Goal: Find specific page/section: Locate a particular part of the current website

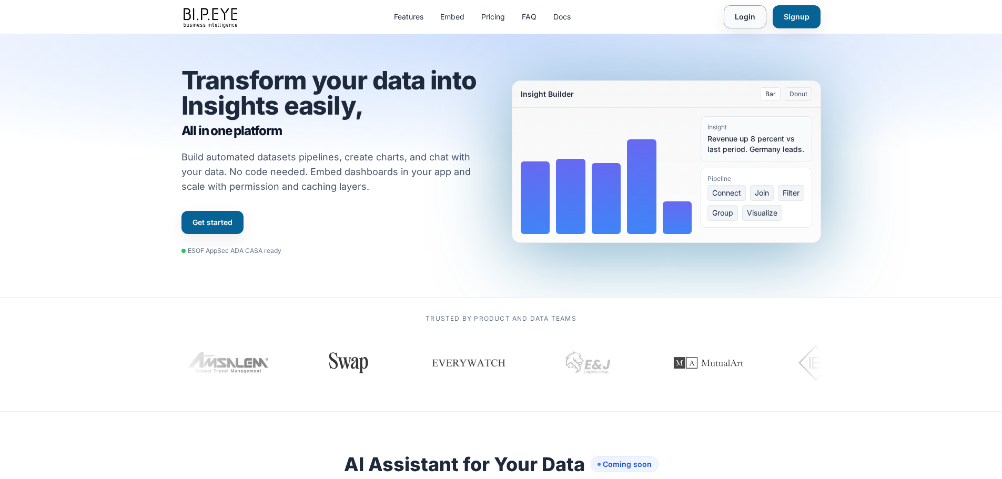
click at [746, 14] on link "Login" at bounding box center [745, 16] width 43 height 23
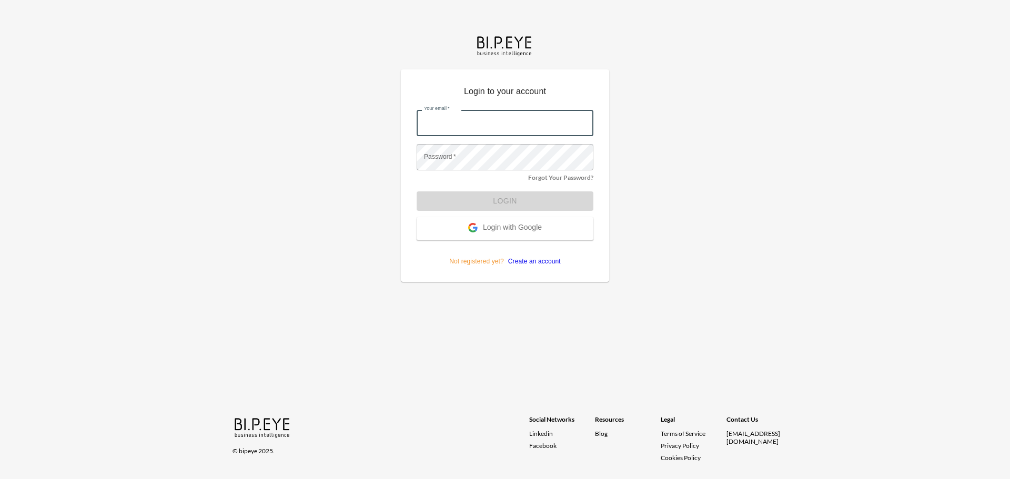
click at [451, 126] on input "Your email   *" at bounding box center [504, 123] width 177 height 26
type input "ariels@ibi.co.il"
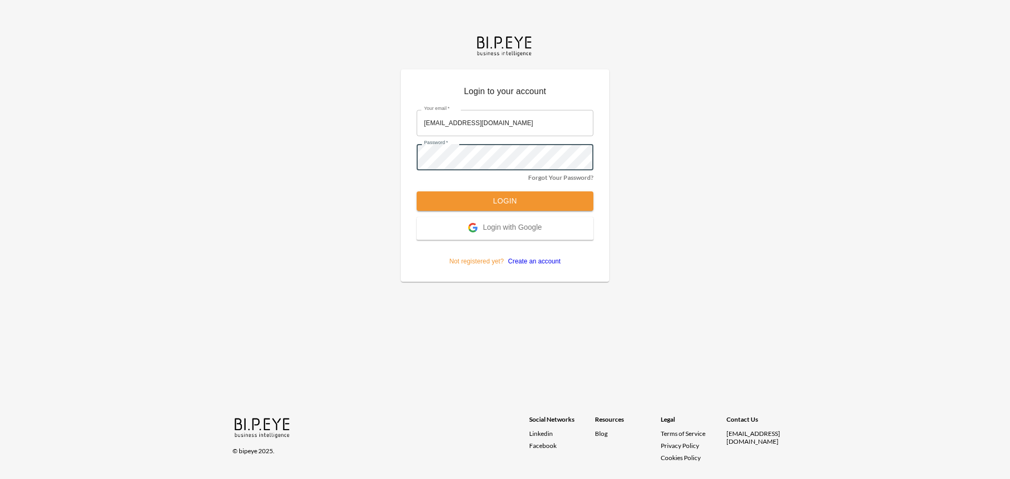
click at [416, 191] on button "Login" at bounding box center [504, 200] width 177 height 19
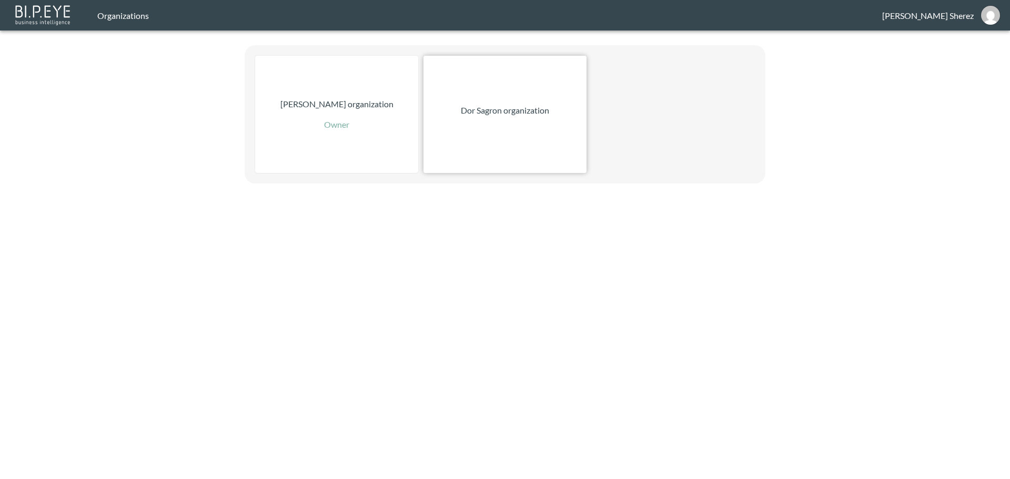
click at [516, 154] on div "Dor Sagron organization" at bounding box center [504, 114] width 163 height 117
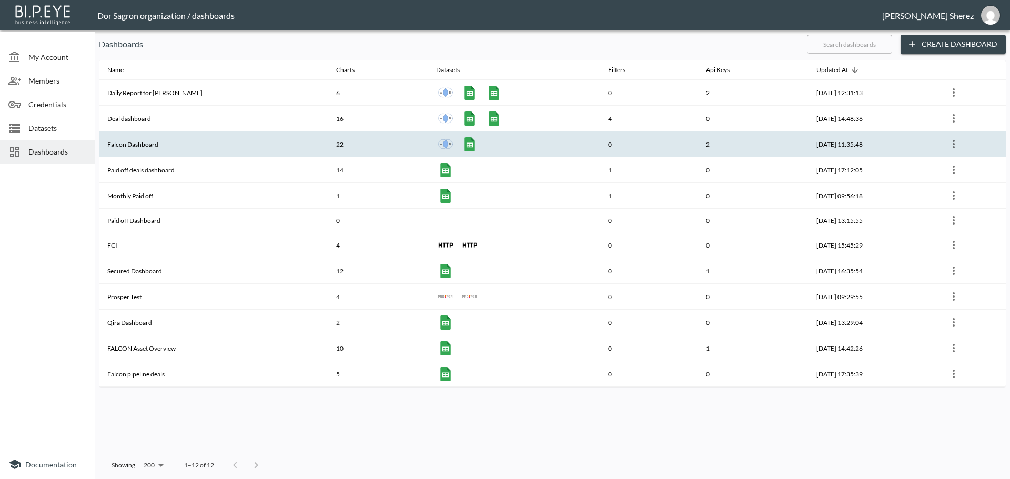
click at [148, 138] on th "Falcon Dashboard" at bounding box center [213, 144] width 229 height 26
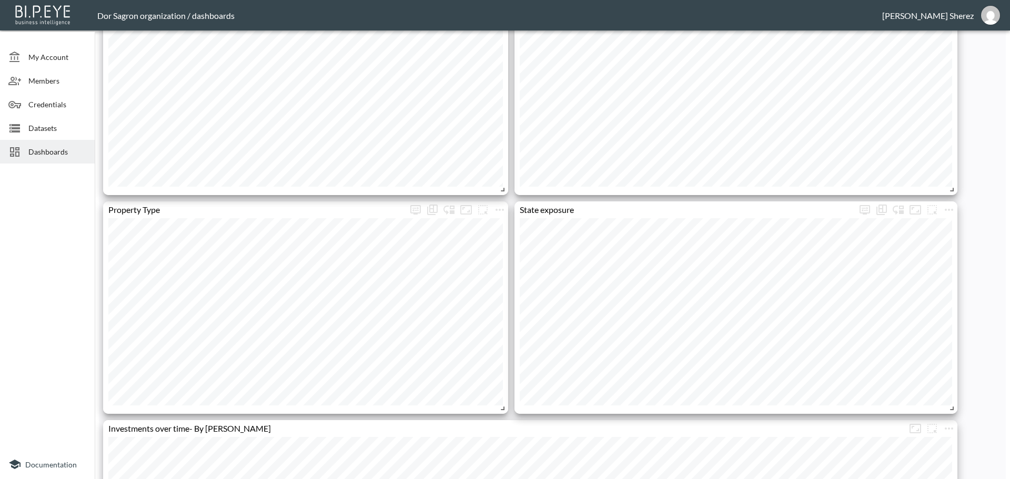
scroll to position [789, 0]
